Goal: Information Seeking & Learning: Check status

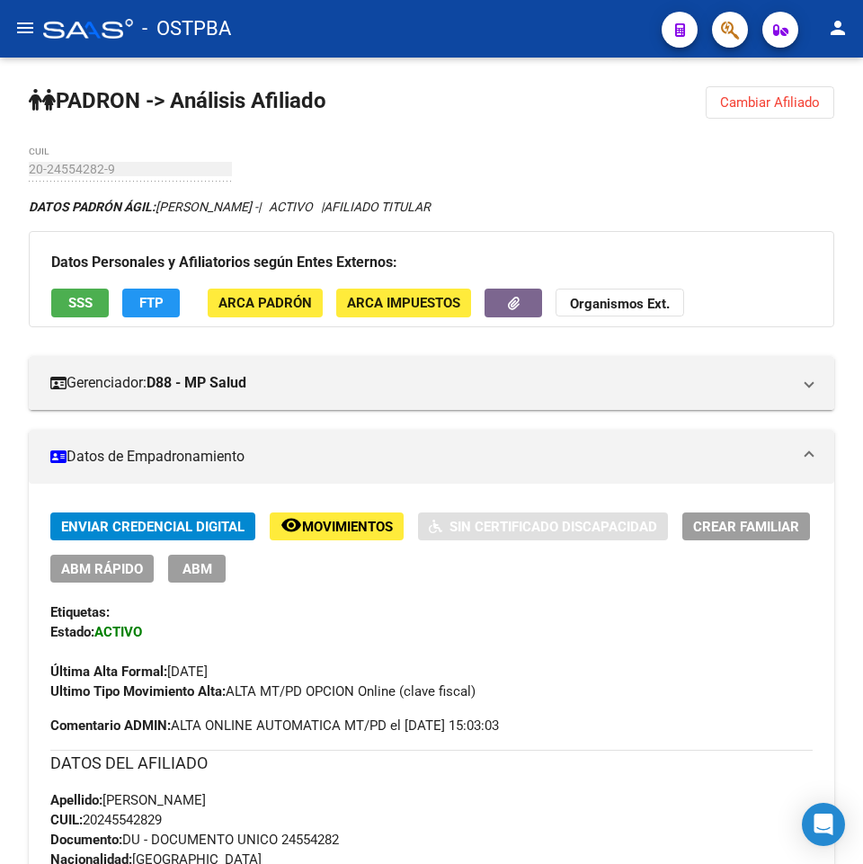
click at [750, 125] on div "PADRON -> Análisis Afiliado Cambiar Afiliado 20-24554282-9 CUIL DATOS PADRÓN ÁG…" at bounding box center [431, 847] width 863 height 1579
click at [751, 118] on button "Cambiar Afiliado" at bounding box center [770, 102] width 129 height 32
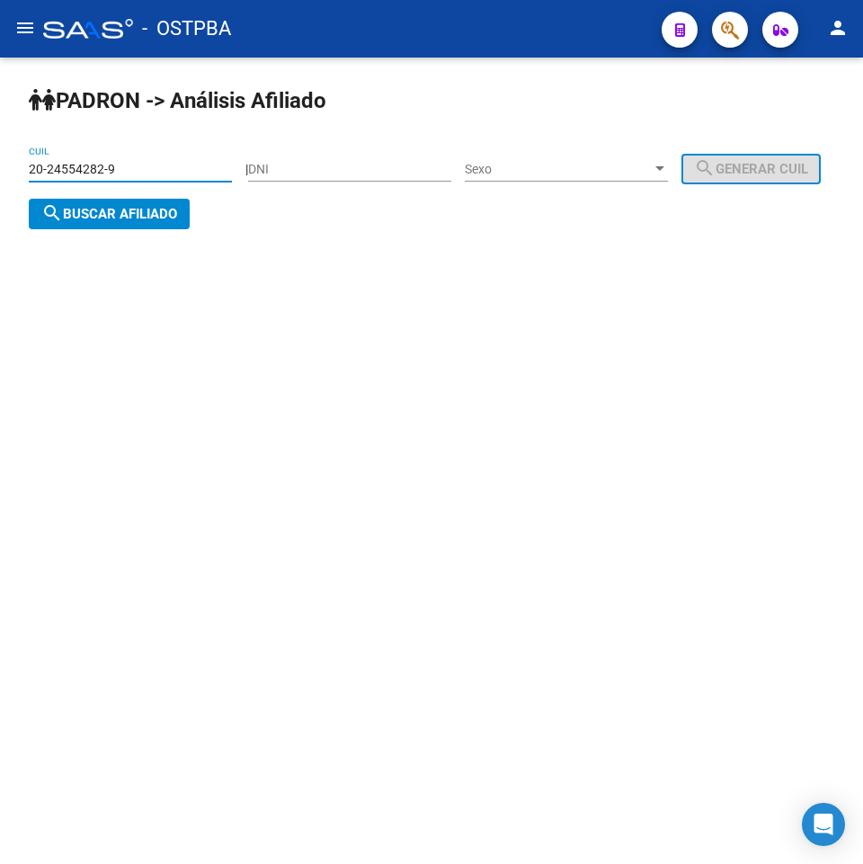
drag, startPoint x: 182, startPoint y: 168, endPoint x: 0, endPoint y: 167, distance: 182.5
click at [0, 167] on div "PADRON -> Análisis Afiliado 20-24554282-9 CUIL | DNI Sexo Sexo search Generar C…" at bounding box center [431, 172] width 863 height 229
paste input "56412801-6"
type input "20-56412801-6"
click at [177, 218] on span "search Buscar afiliado" at bounding box center [109, 214] width 136 height 16
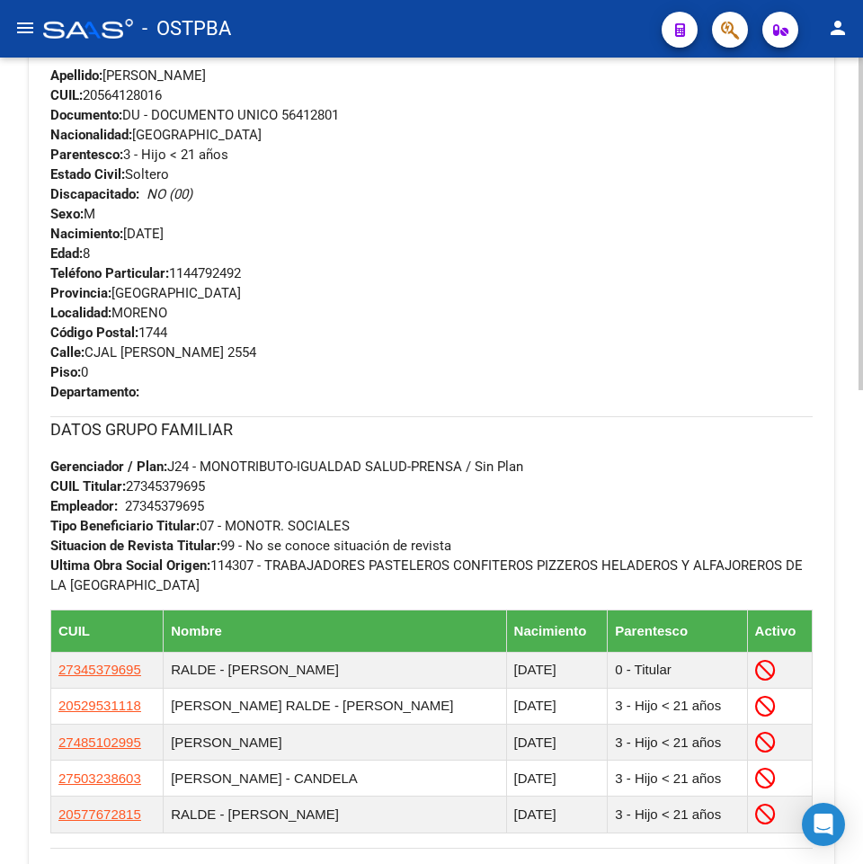
scroll to position [1079, 0]
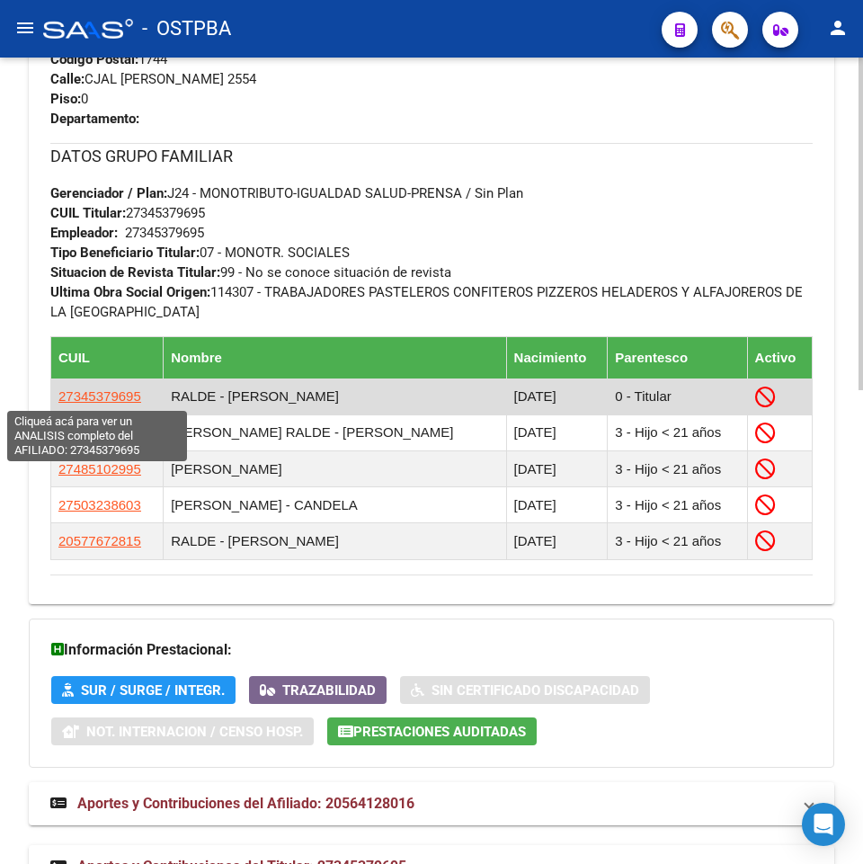
click at [104, 390] on span "27345379695" at bounding box center [99, 395] width 83 height 15
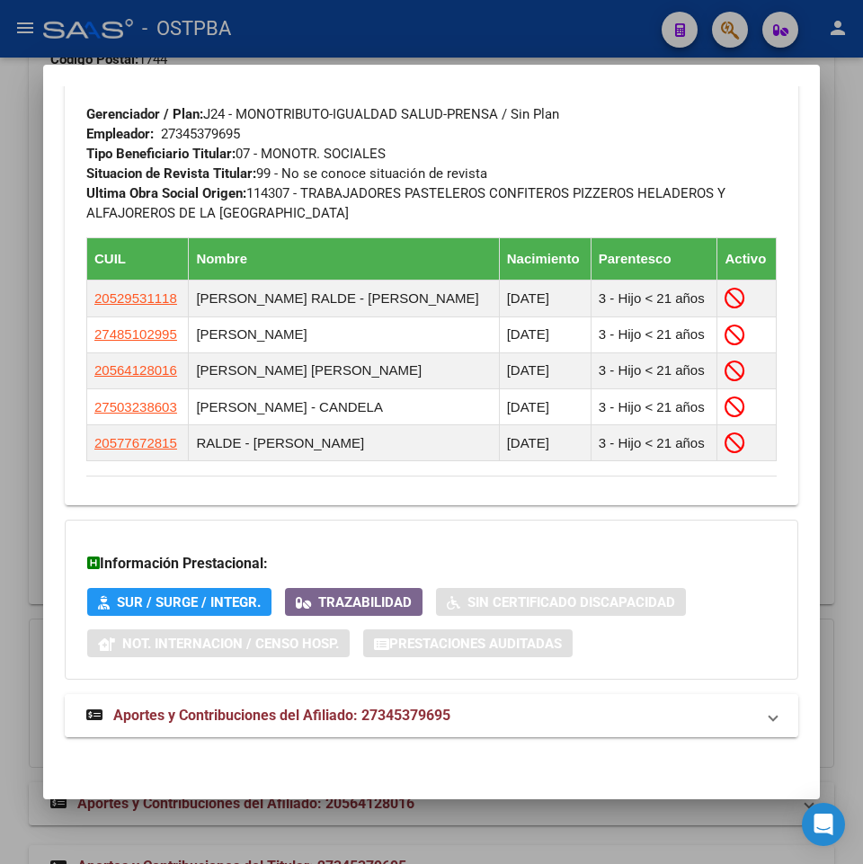
click at [367, 705] on strong "Aportes y Contribuciones del Afiliado: 27345379695" at bounding box center [268, 716] width 364 height 22
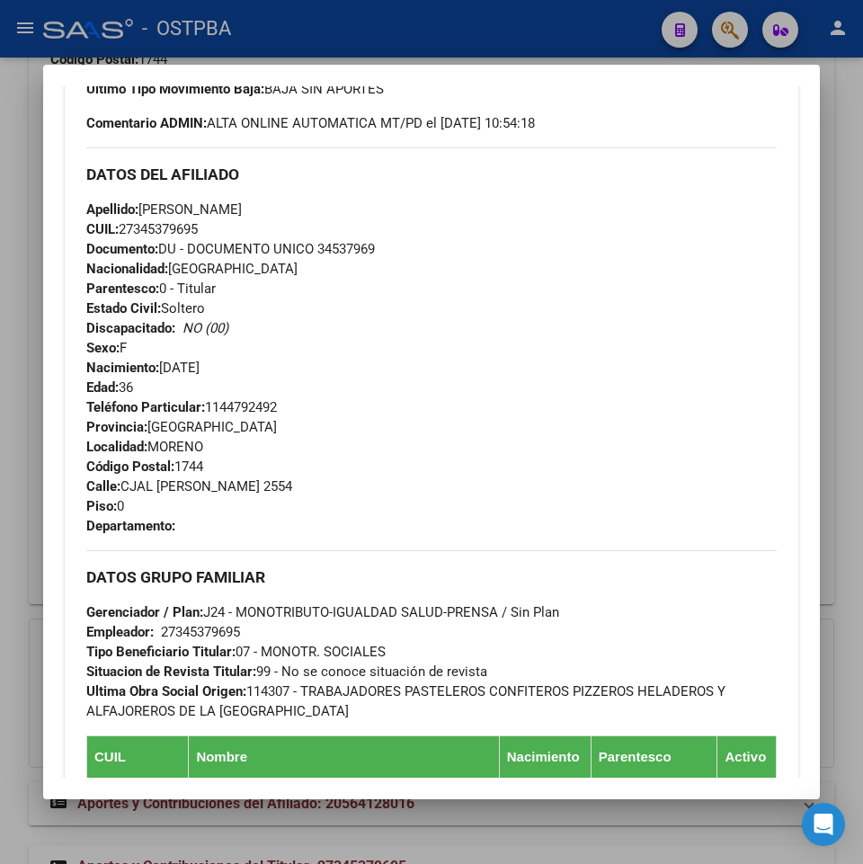
scroll to position [267, 0]
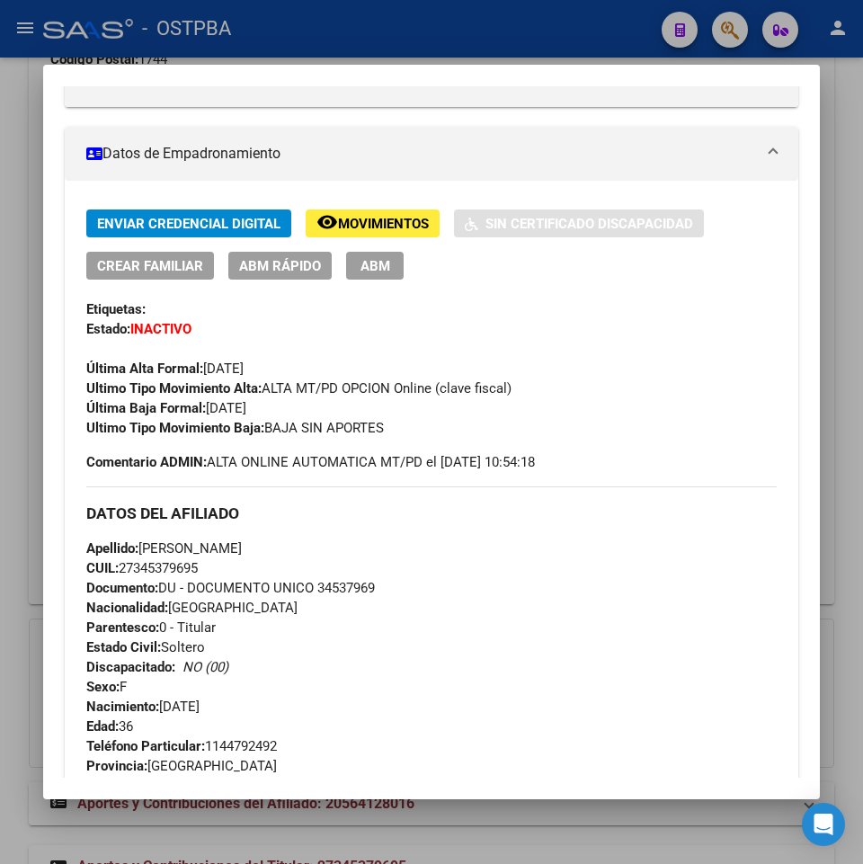
drag, startPoint x: 237, startPoint y: 567, endPoint x: 120, endPoint y: 571, distance: 116.9
click at [120, 571] on div "Apellido: [PERSON_NAME]: 27345379695 Documento: DU - DOCUMENTO UNICO 34537969 N…" at bounding box center [431, 637] width 690 height 198
copy span "27345379695"
click at [245, 574] on div "Apellido: [PERSON_NAME]: 27345379695 Documento: DU - DOCUMENTO UNICO 34537969 N…" at bounding box center [431, 637] width 690 height 198
drag, startPoint x: 245, startPoint y: 570, endPoint x: 123, endPoint y: 563, distance: 121.6
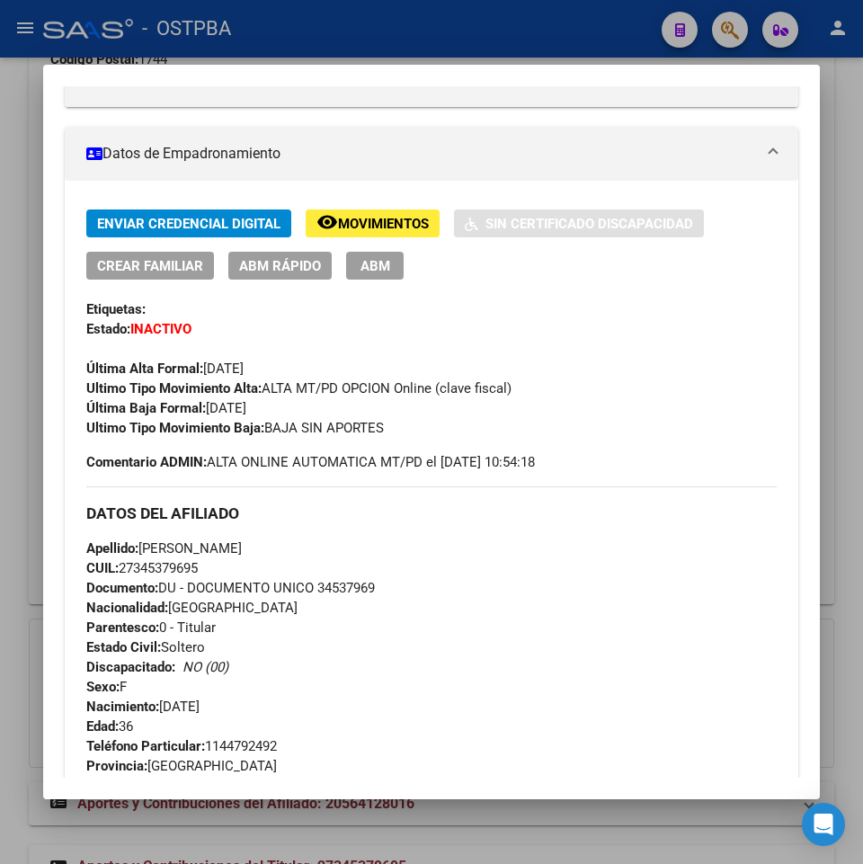
click at [123, 563] on div "Apellido: [PERSON_NAME]: 27345379695 Documento: DU - DOCUMENTO UNICO 34537969 N…" at bounding box center [431, 637] width 690 height 198
copy span "27345379695"
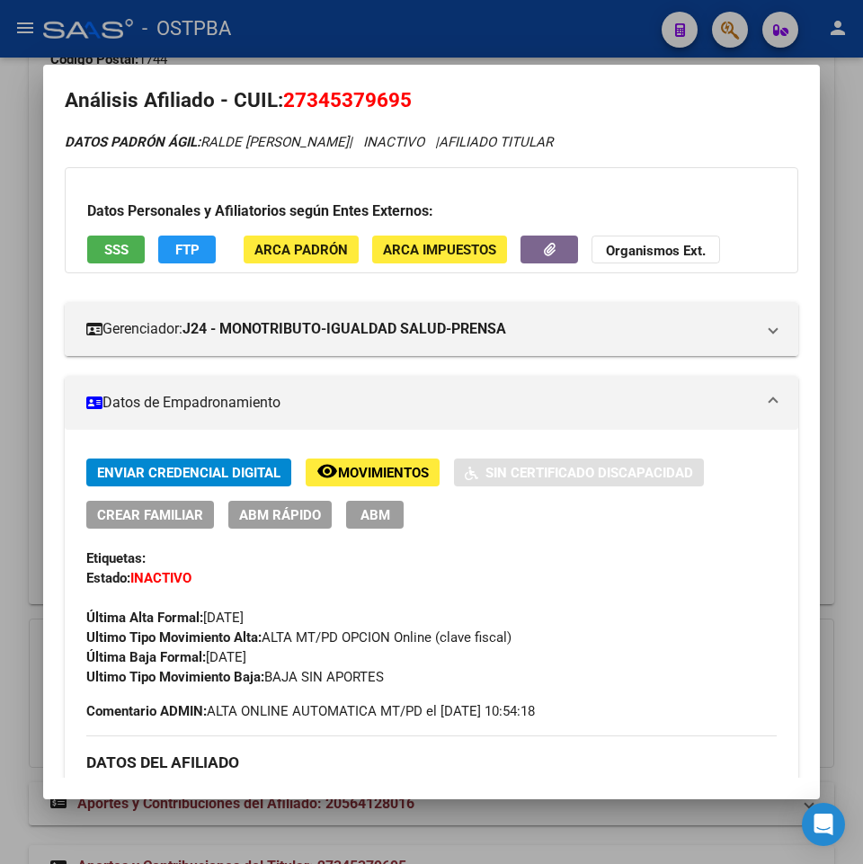
scroll to position [0, 0]
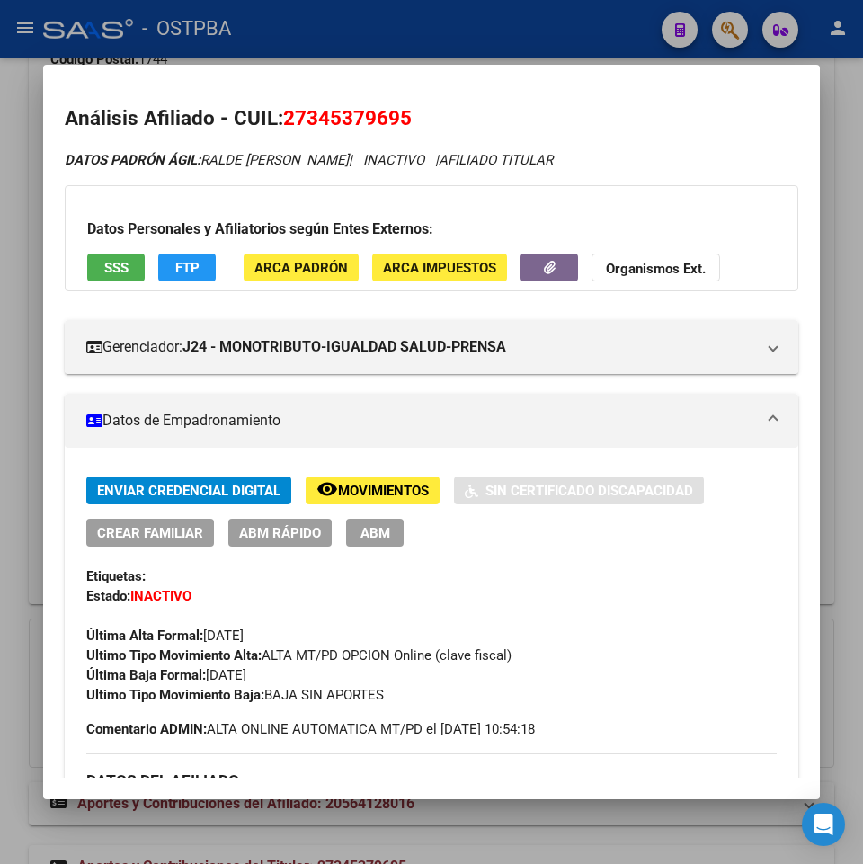
click at [623, 265] on strong "Organismos Ext." at bounding box center [656, 269] width 100 height 16
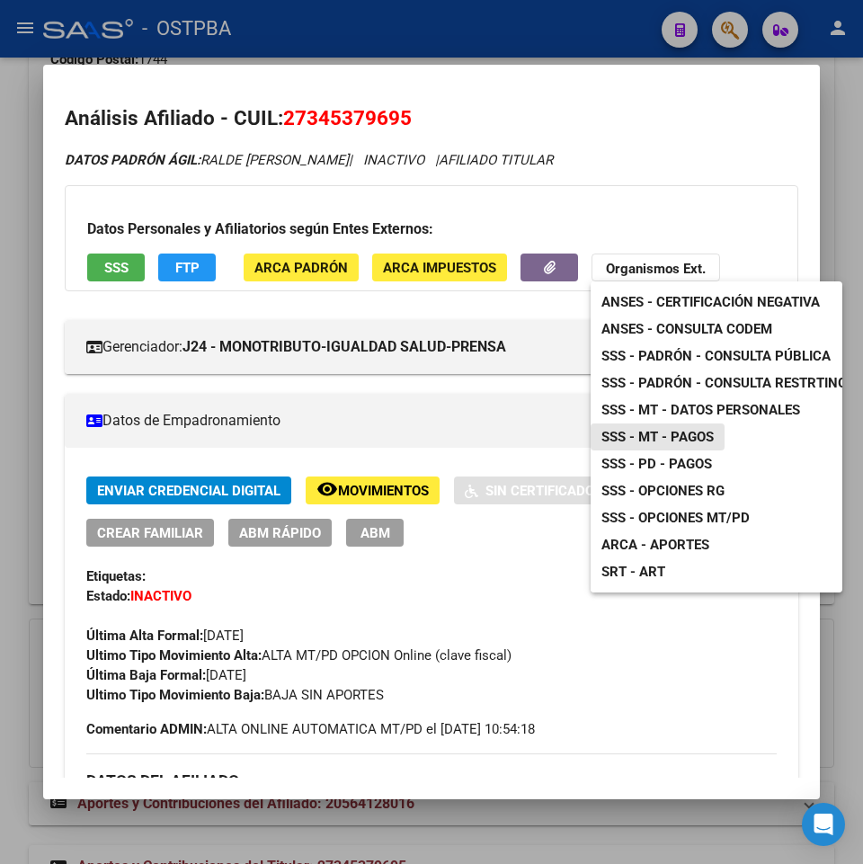
click at [687, 437] on span "SSS - MT - Pagos" at bounding box center [657, 437] width 112 height 16
